Goal: Task Accomplishment & Management: Use online tool/utility

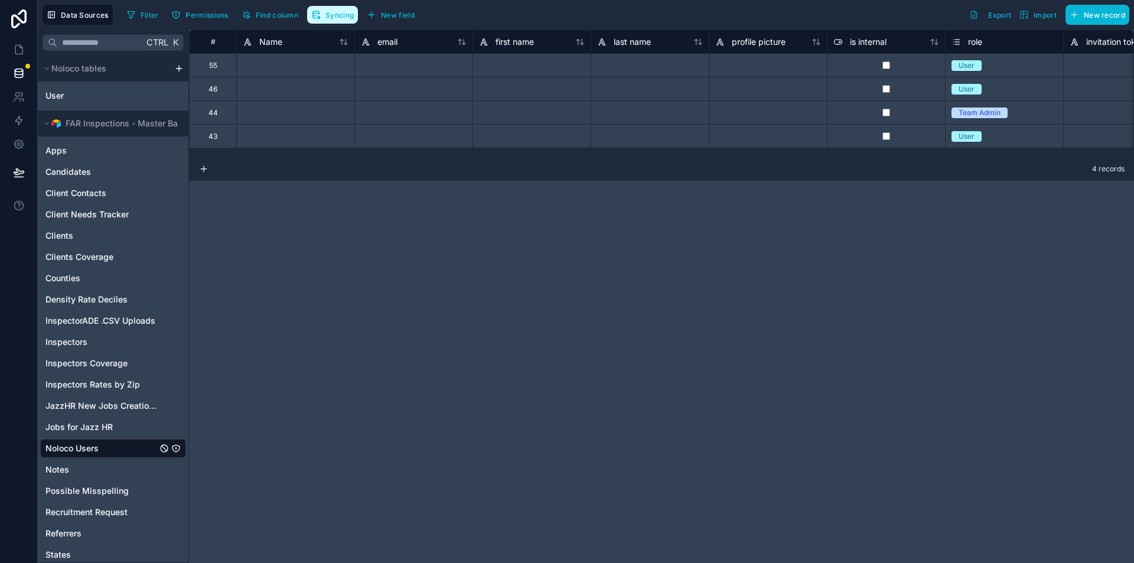
click at [318, 21] on button "Syncing" at bounding box center [332, 15] width 51 height 18
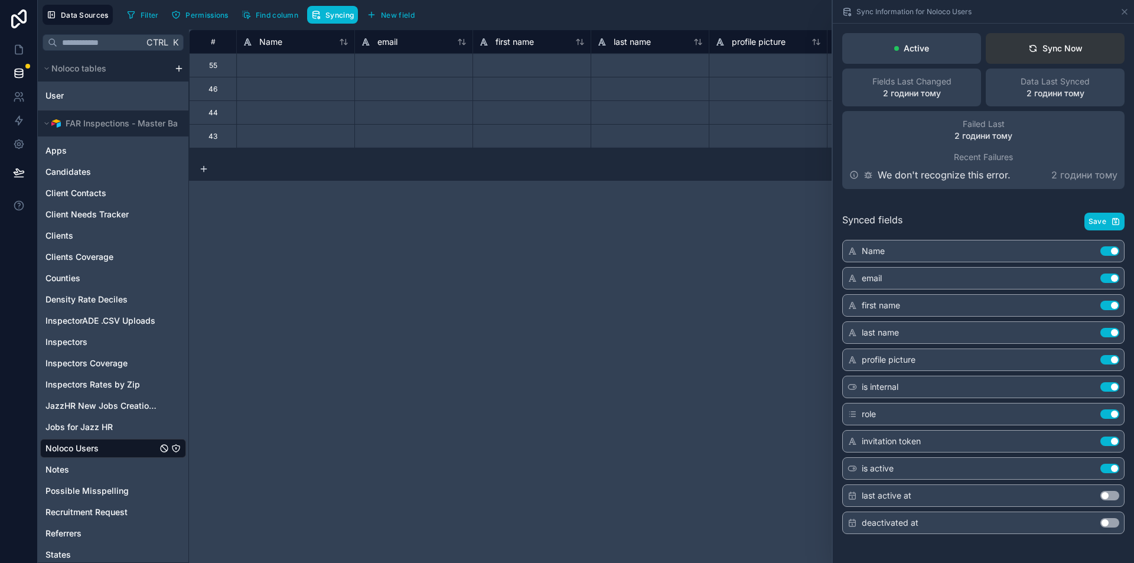
click at [1049, 48] on div "Sync Now" at bounding box center [1056, 49] width 54 height 12
click at [750, 324] on div "# Name email first name last name profile picture is internal role invitation t…" at bounding box center [661, 296] width 945 height 533
click at [1123, 8] on icon at bounding box center [1124, 11] width 9 height 9
